Goal: Task Accomplishment & Management: Use online tool/utility

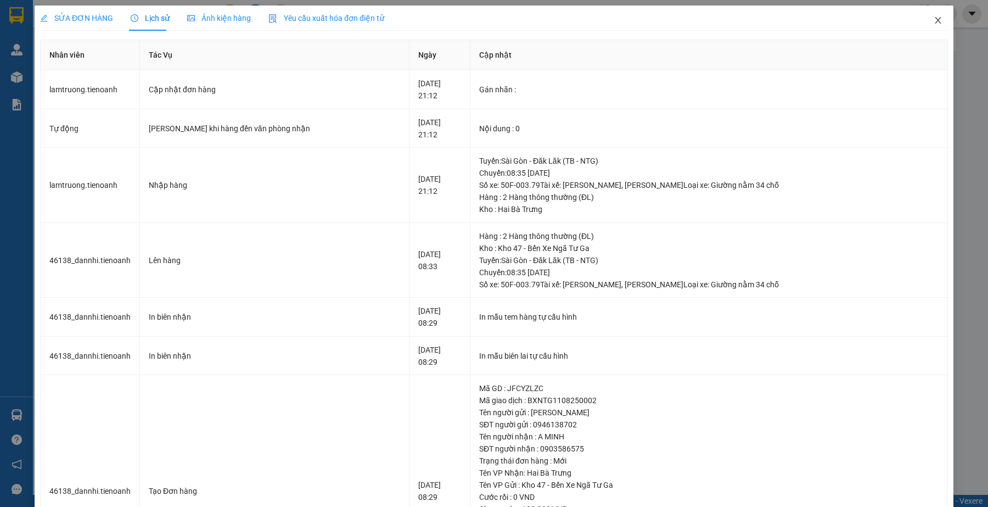
click at [934, 20] on icon "close" at bounding box center [938, 20] width 9 height 9
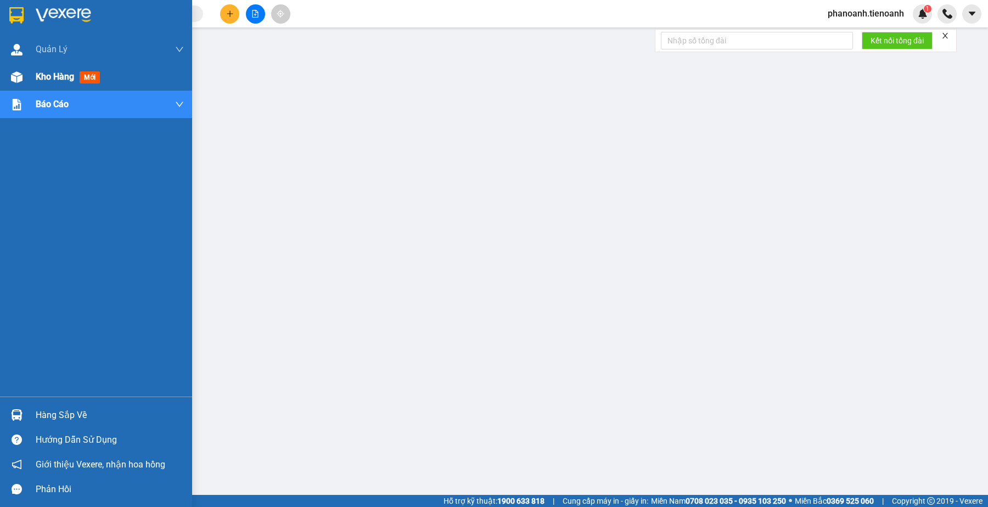
click at [64, 80] on span "Kho hàng" at bounding box center [55, 76] width 38 height 10
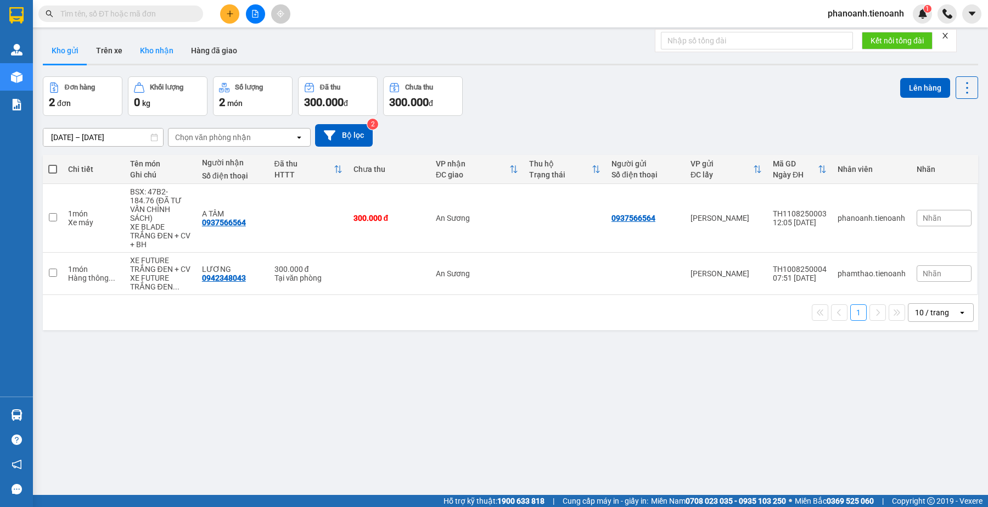
click at [147, 48] on button "Kho nhận" at bounding box center [156, 50] width 51 height 26
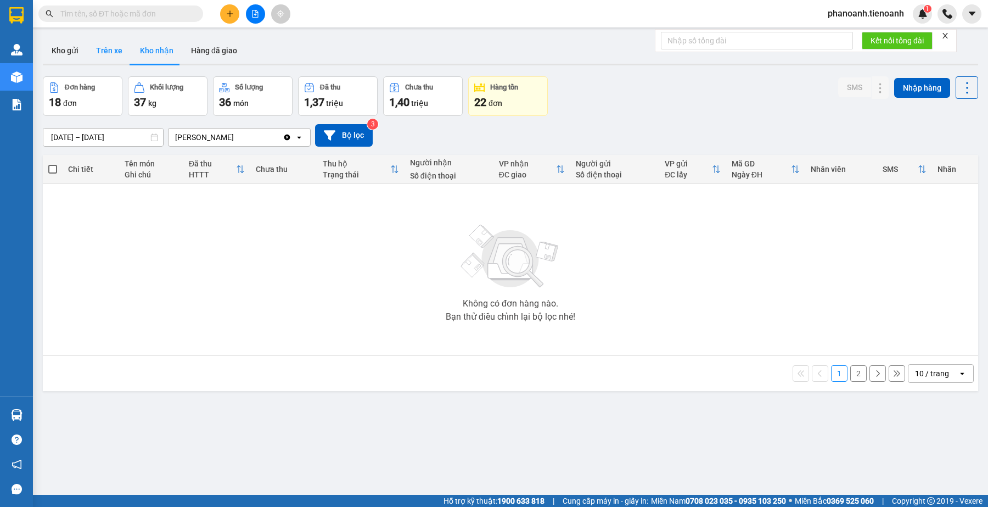
click at [94, 53] on button "Trên xe" at bounding box center [109, 50] width 44 height 26
type input "[DATE] – [DATE]"
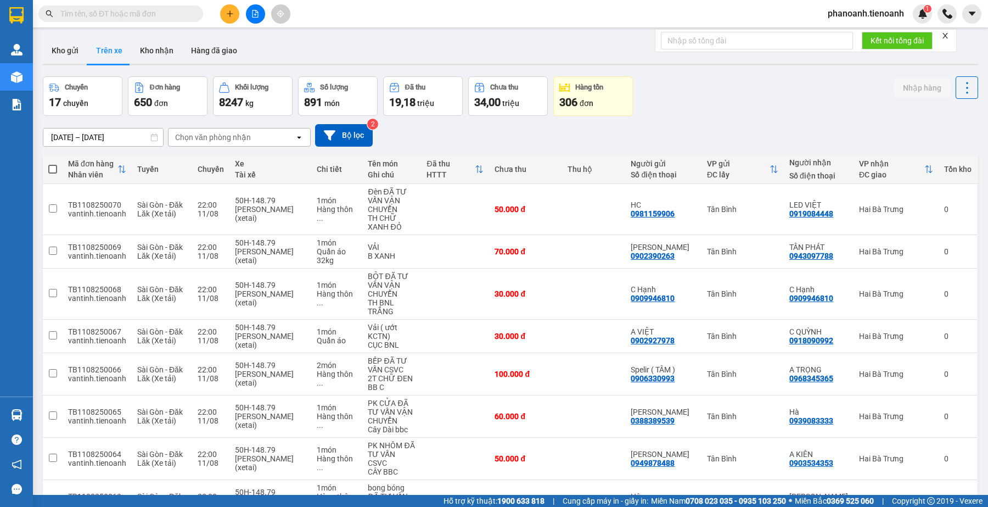
click at [253, 131] on div "Chọn văn phòng nhận" at bounding box center [232, 137] width 126 height 18
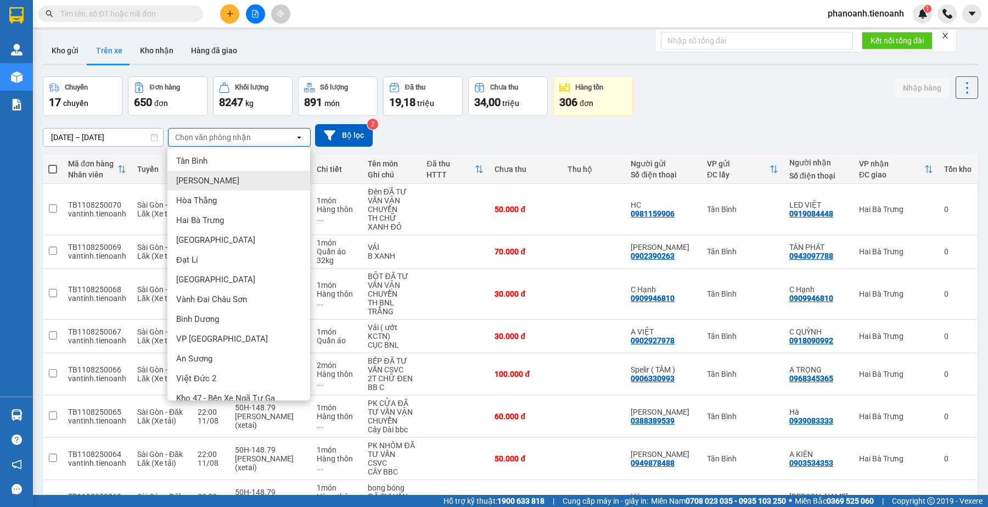
click at [217, 184] on div "[PERSON_NAME]" at bounding box center [238, 181] width 143 height 20
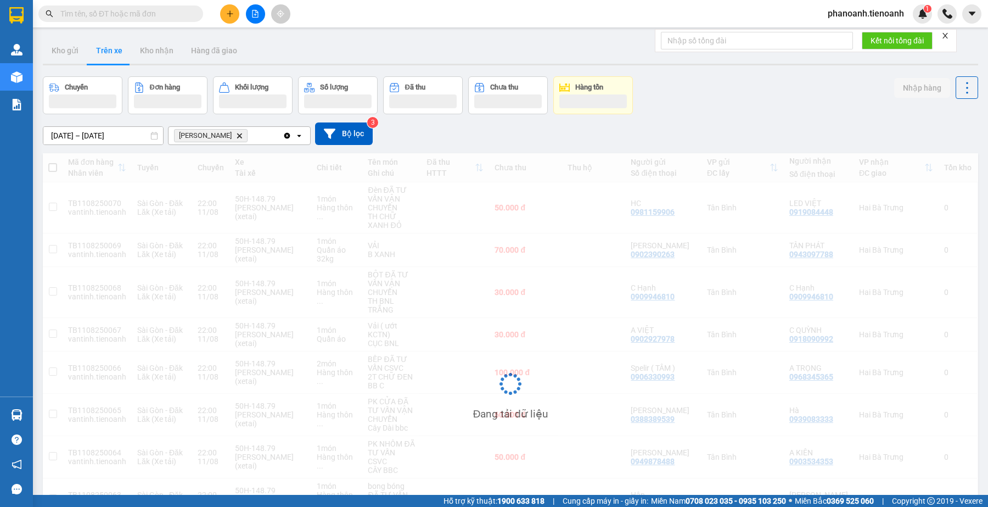
click at [852, 116] on div "[DATE] – [DATE] Press the down arrow key to interact with the calendar and sele…" at bounding box center [510, 133] width 935 height 39
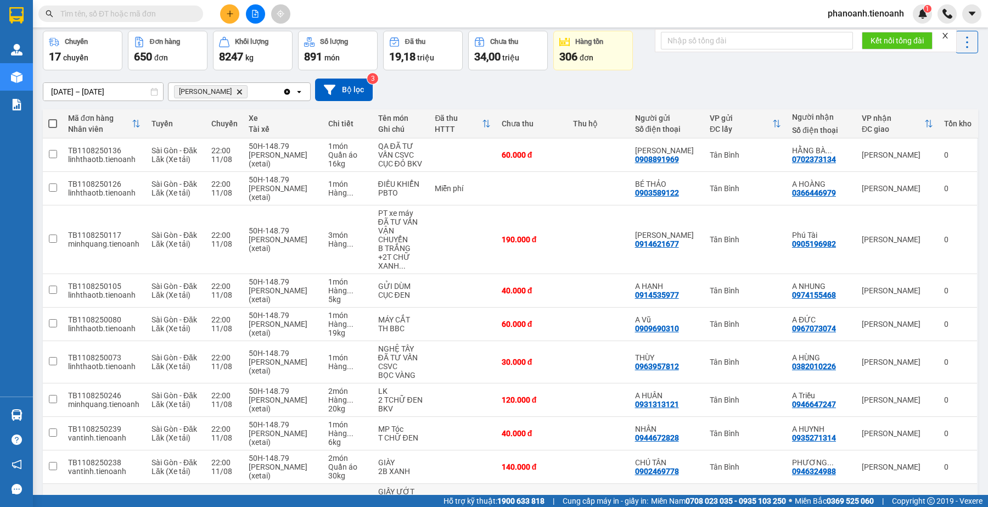
scroll to position [114, 0]
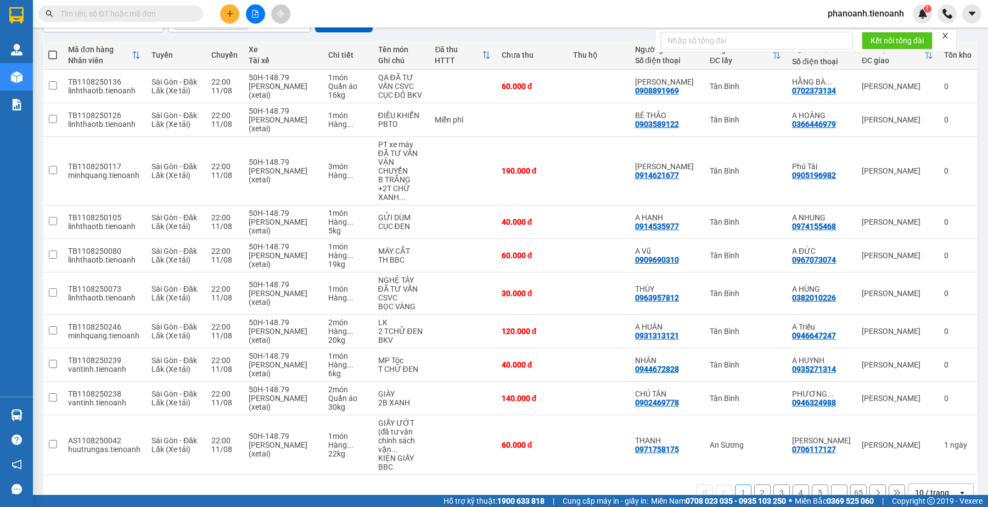
click at [754, 484] on button "2" at bounding box center [762, 492] width 16 height 16
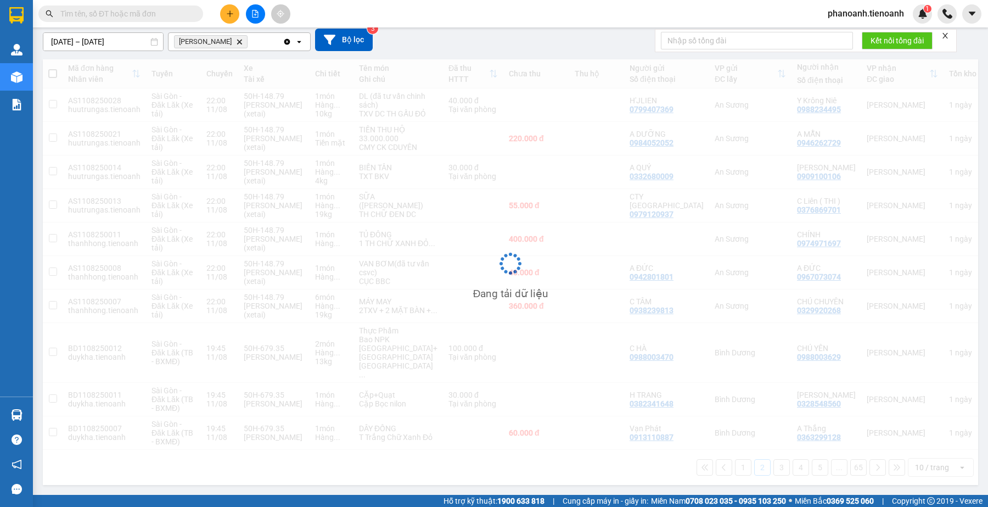
scroll to position [106, 0]
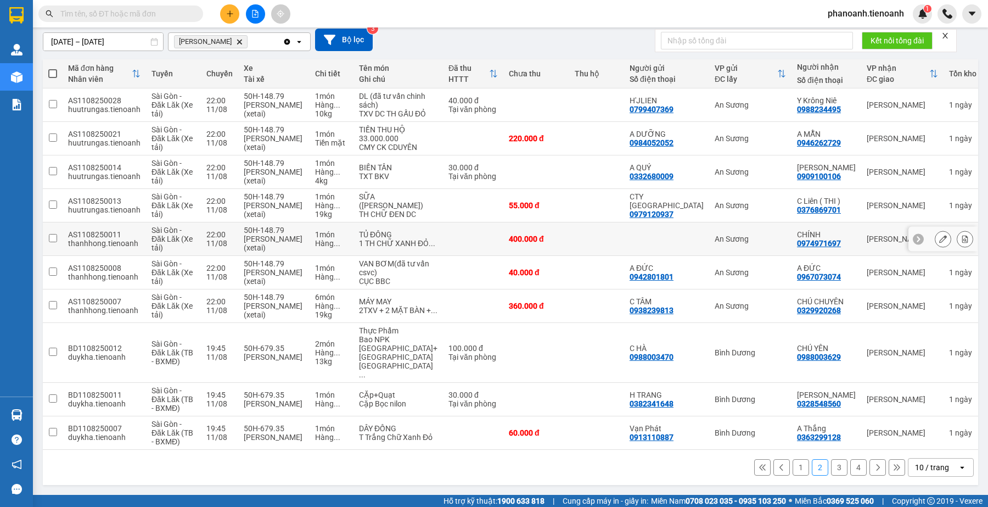
click at [51, 242] on input "checkbox" at bounding box center [53, 238] width 8 height 8
checkbox input "true"
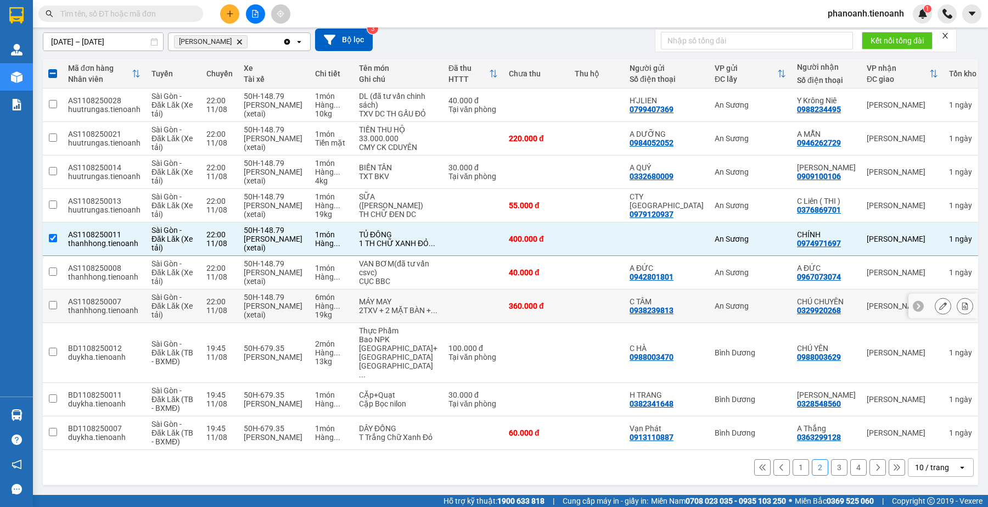
click at [51, 323] on td at bounding box center [53, 305] width 20 height 33
checkbox input "true"
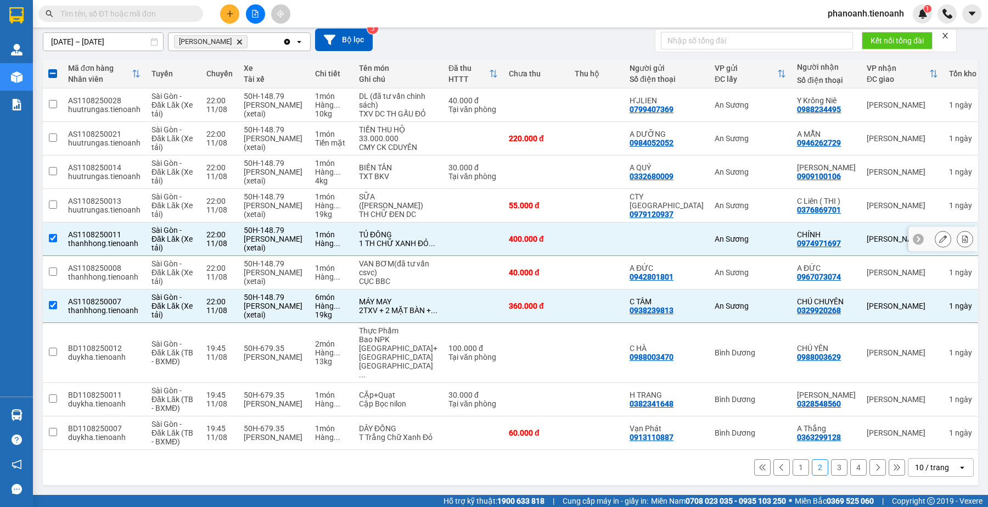
click at [51, 242] on input "checkbox" at bounding box center [53, 238] width 8 height 8
checkbox input "false"
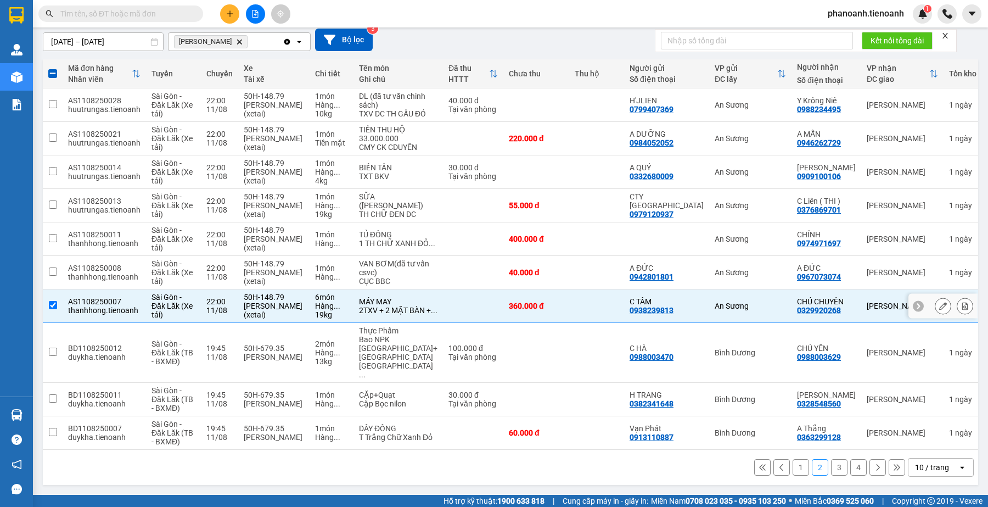
click at [50, 309] on input "checkbox" at bounding box center [53, 305] width 8 height 8
checkbox input "false"
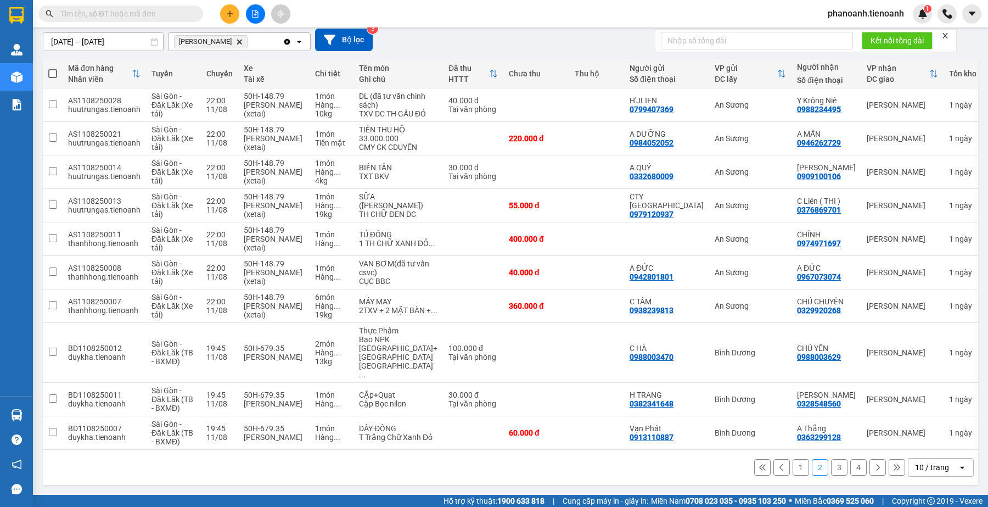
click at [831, 471] on button "3" at bounding box center [839, 467] width 16 height 16
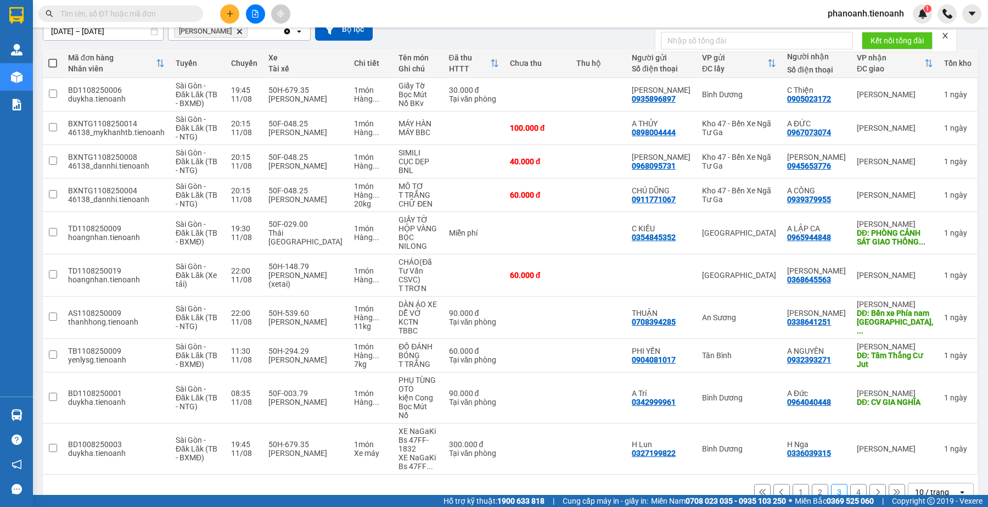
click at [850, 484] on button "4" at bounding box center [858, 492] width 16 height 16
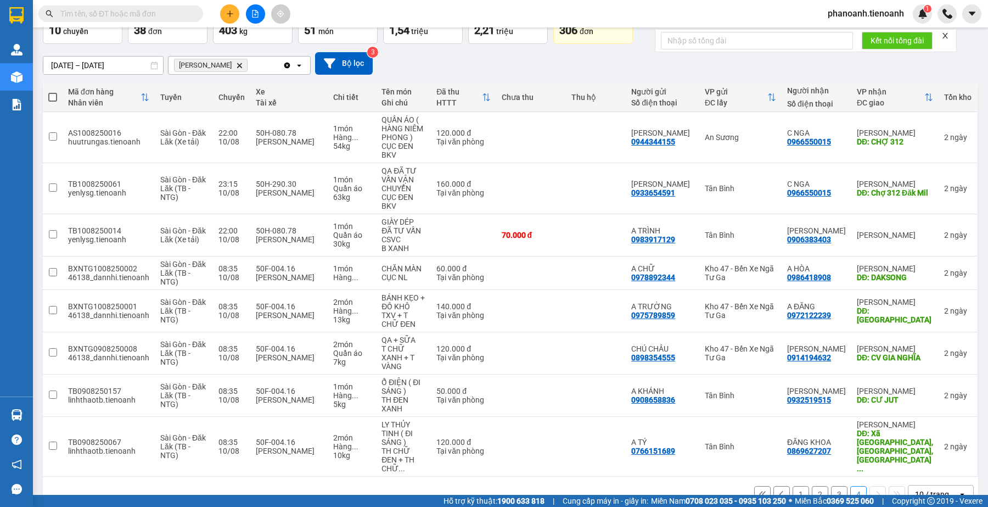
scroll to position [74, 0]
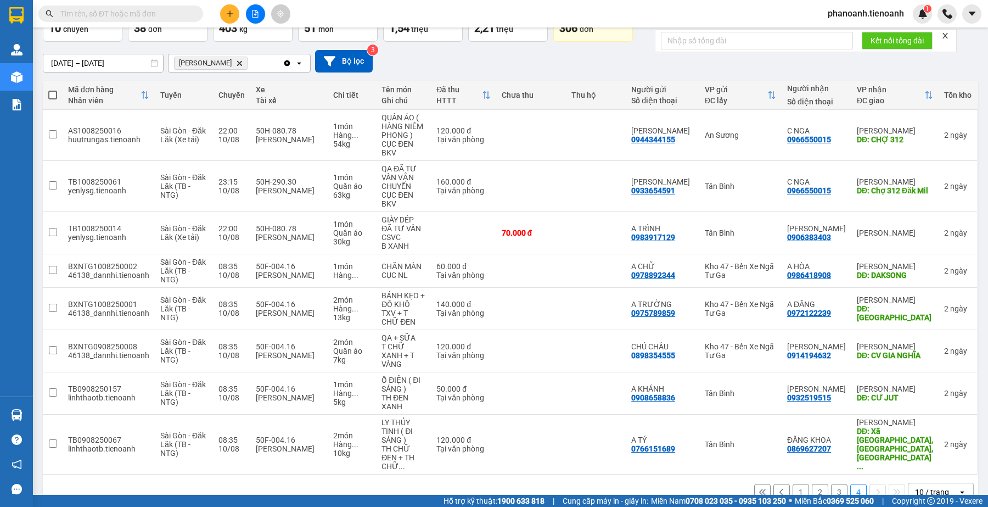
click at [759, 488] on icon at bounding box center [763, 492] width 8 height 8
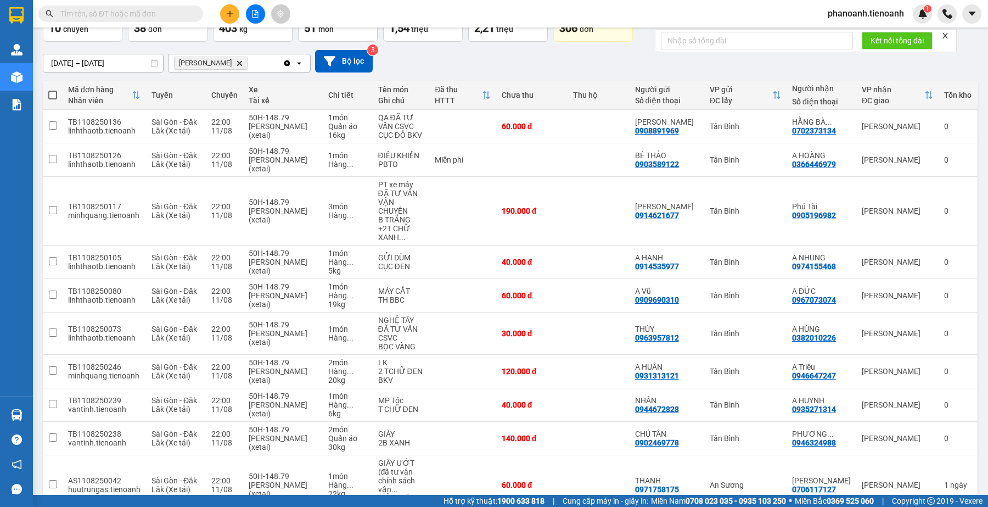
click at [169, 14] on input "text" at bounding box center [125, 14] width 130 height 12
paste input "0961061802"
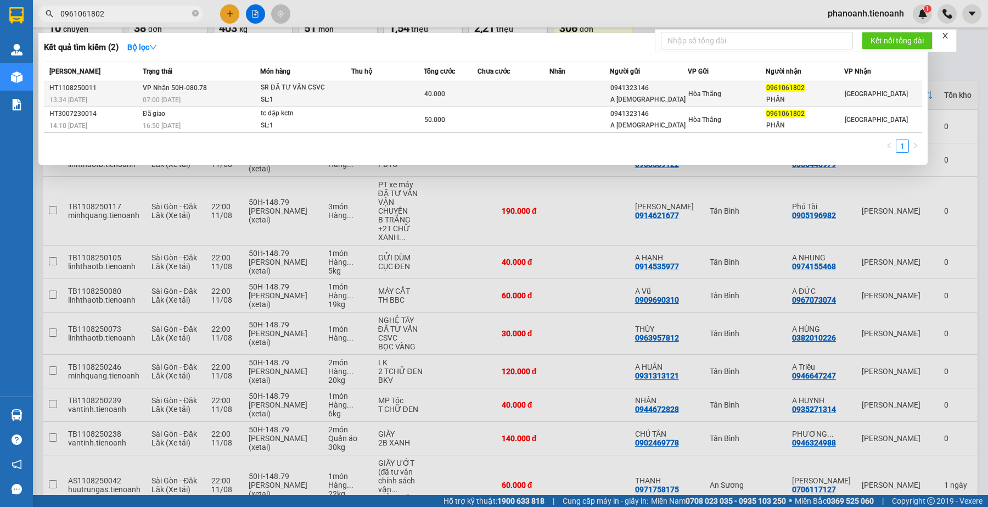
type input "0961061802"
click at [329, 88] on div "SR ĐÃ TƯ VẤN CSVC" at bounding box center [302, 88] width 82 height 12
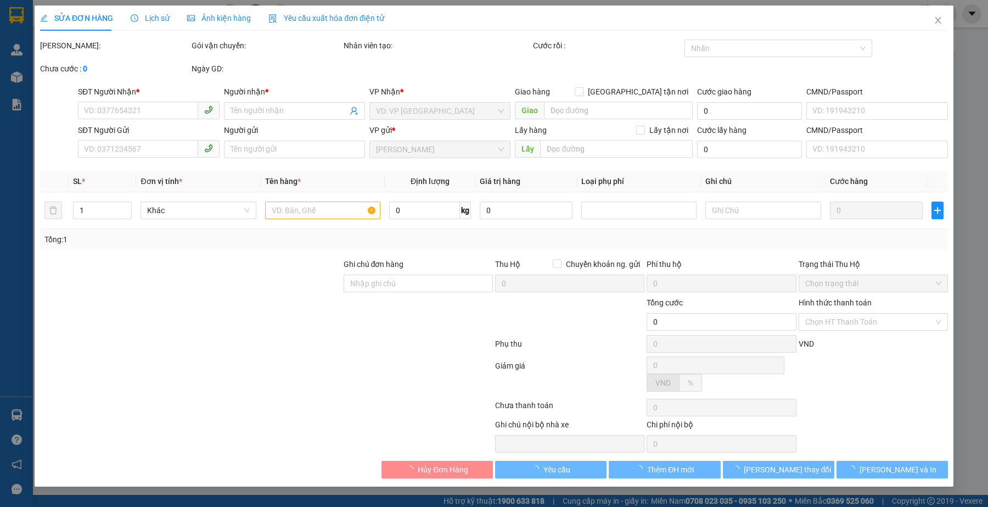
type input "0961061802"
type input "PHẤN"
type input "0941323146"
type input "A [DEMOGRAPHIC_DATA]"
type input "40.000"
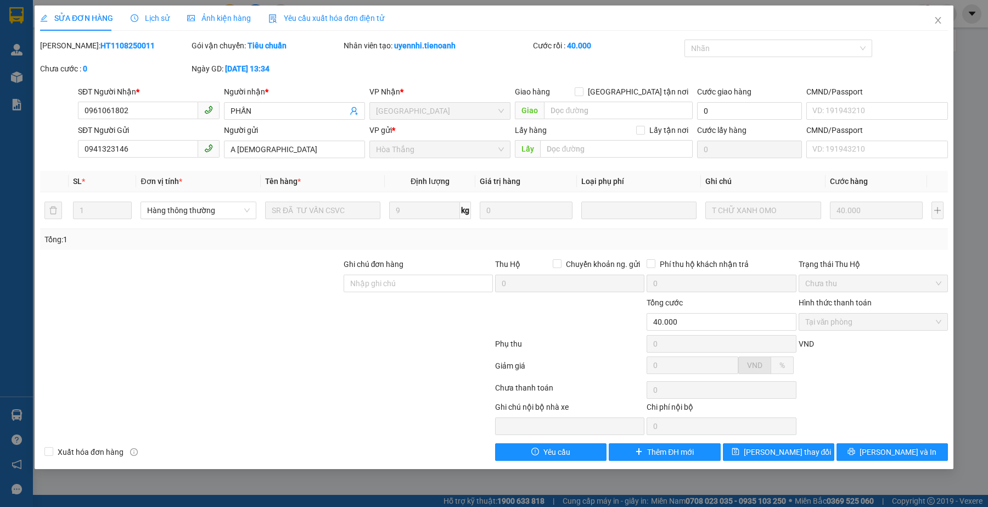
click at [373, 396] on div at bounding box center [266, 390] width 455 height 22
click at [272, 383] on div at bounding box center [266, 390] width 455 height 22
click at [260, 506] on html "Kết quả tìm kiếm ( 2 ) Bộ lọc Mã ĐH Trạng thái Món hàng Thu hộ Tổng cước Chưa c…" at bounding box center [494, 253] width 988 height 507
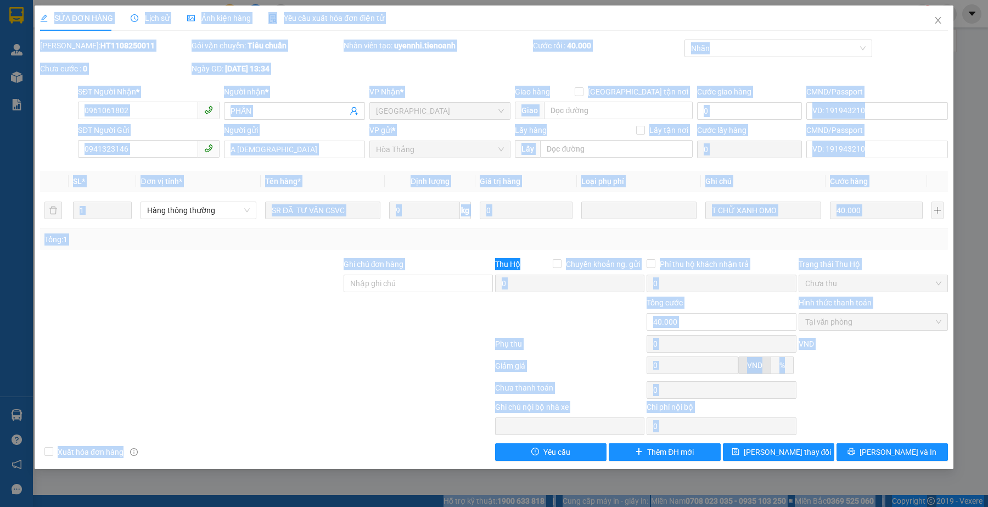
click at [105, 330] on div at bounding box center [191, 315] width 304 height 38
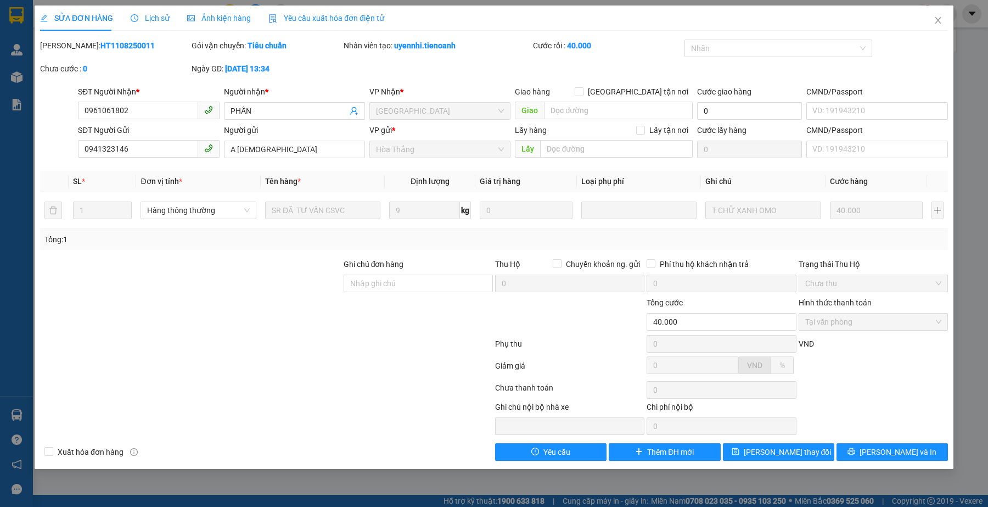
click at [408, 319] on div at bounding box center [418, 315] width 151 height 38
click at [424, 384] on div at bounding box center [266, 390] width 455 height 22
click at [939, 18] on icon "close" at bounding box center [938, 20] width 9 height 9
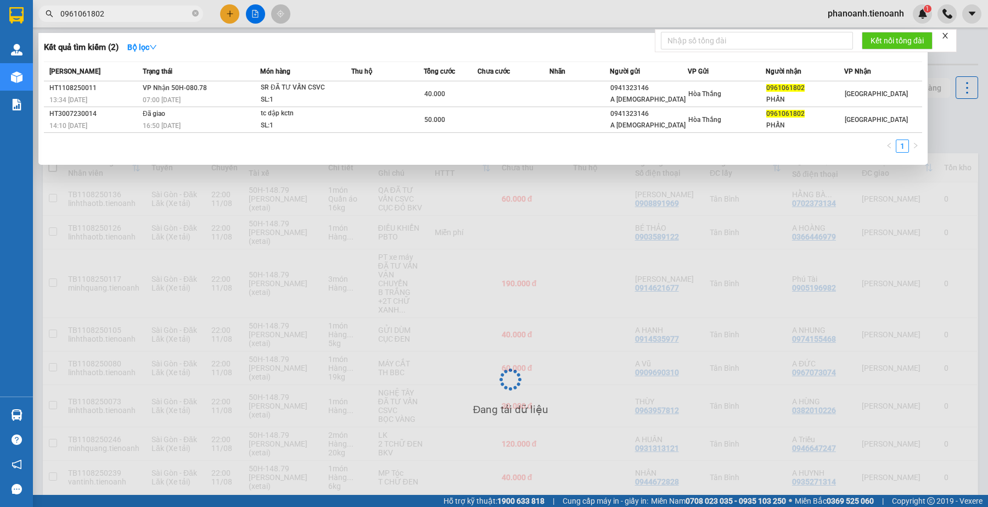
click at [141, 15] on input "0961061802" at bounding box center [125, 14] width 130 height 12
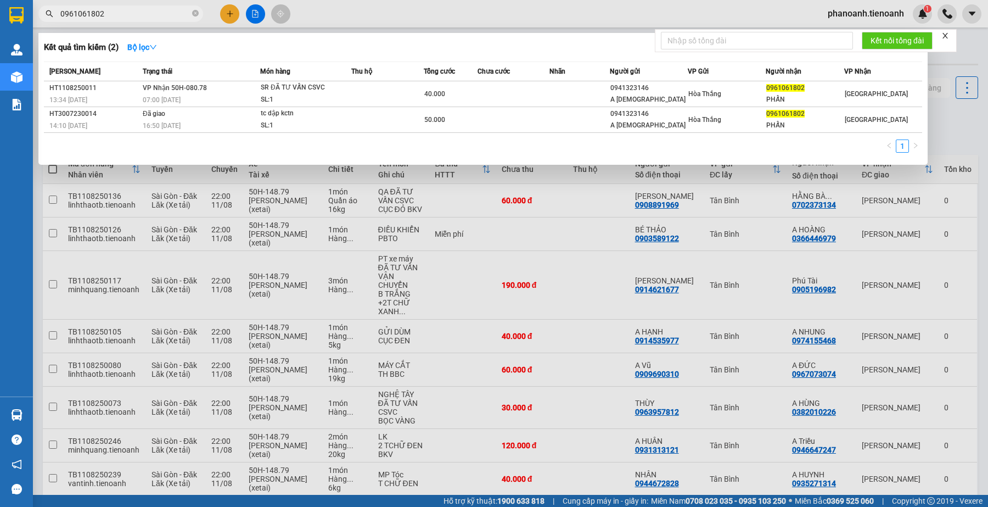
paste input "31315201"
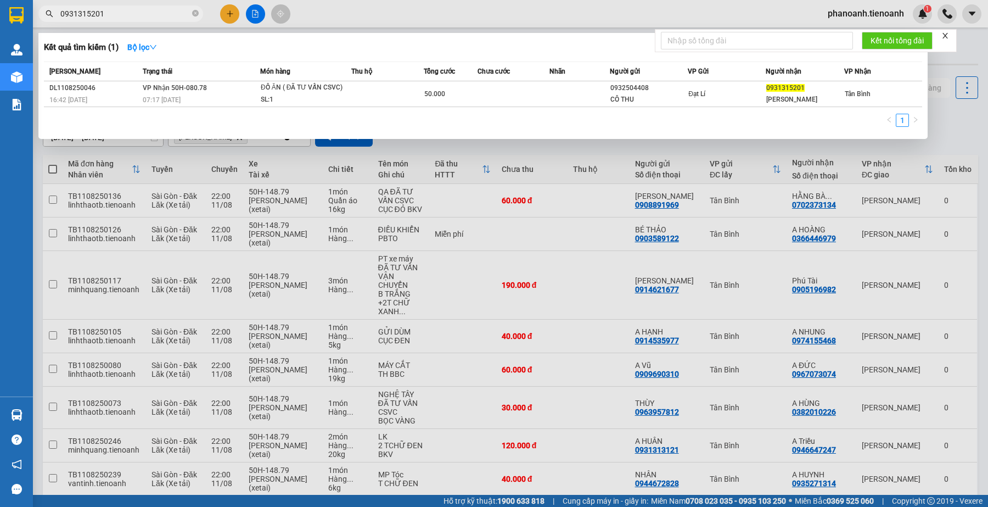
type input "0931315201"
